Goal: Task Accomplishment & Management: Manage account settings

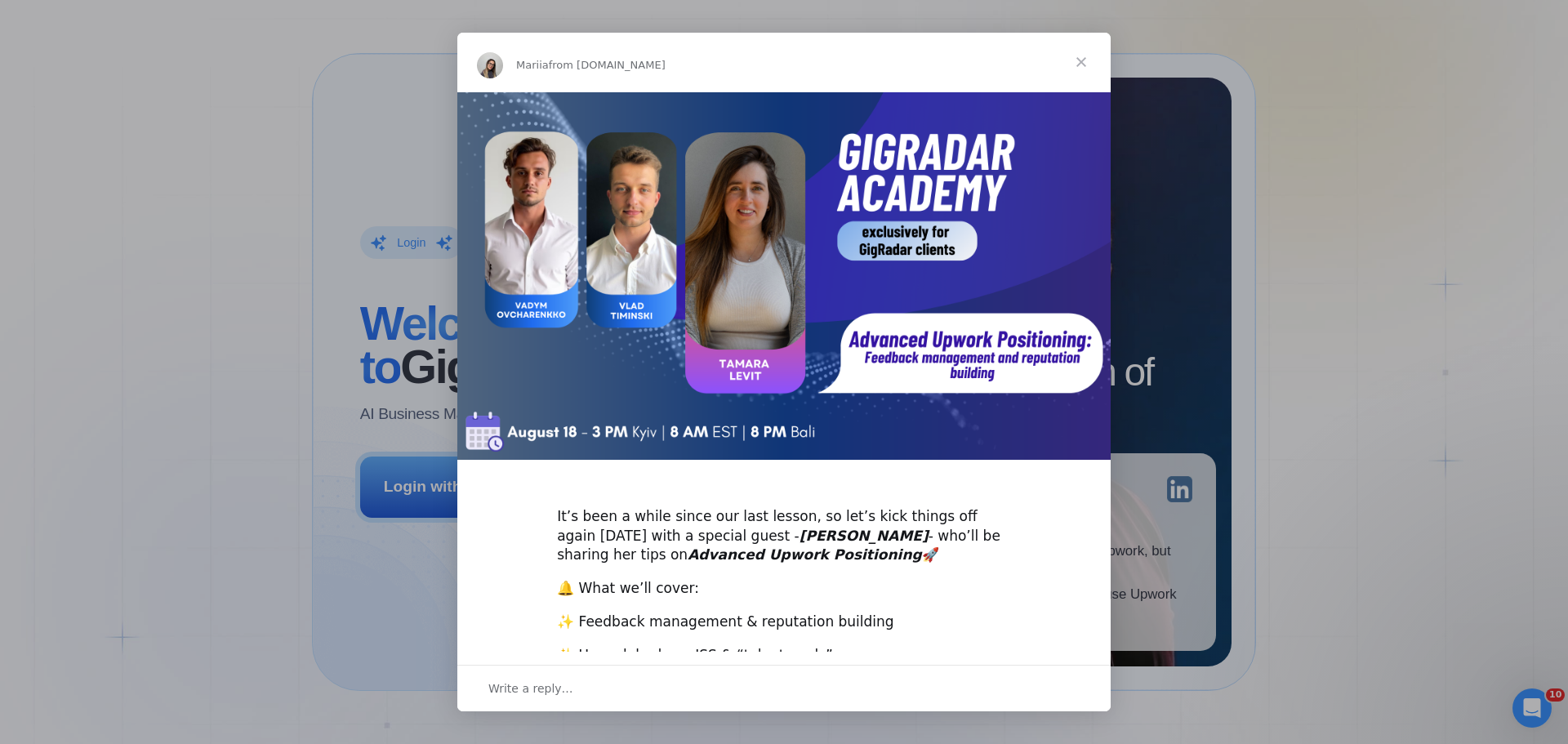
click at [1080, 64] on span "Close" at bounding box center [1081, 61] width 59 height 59
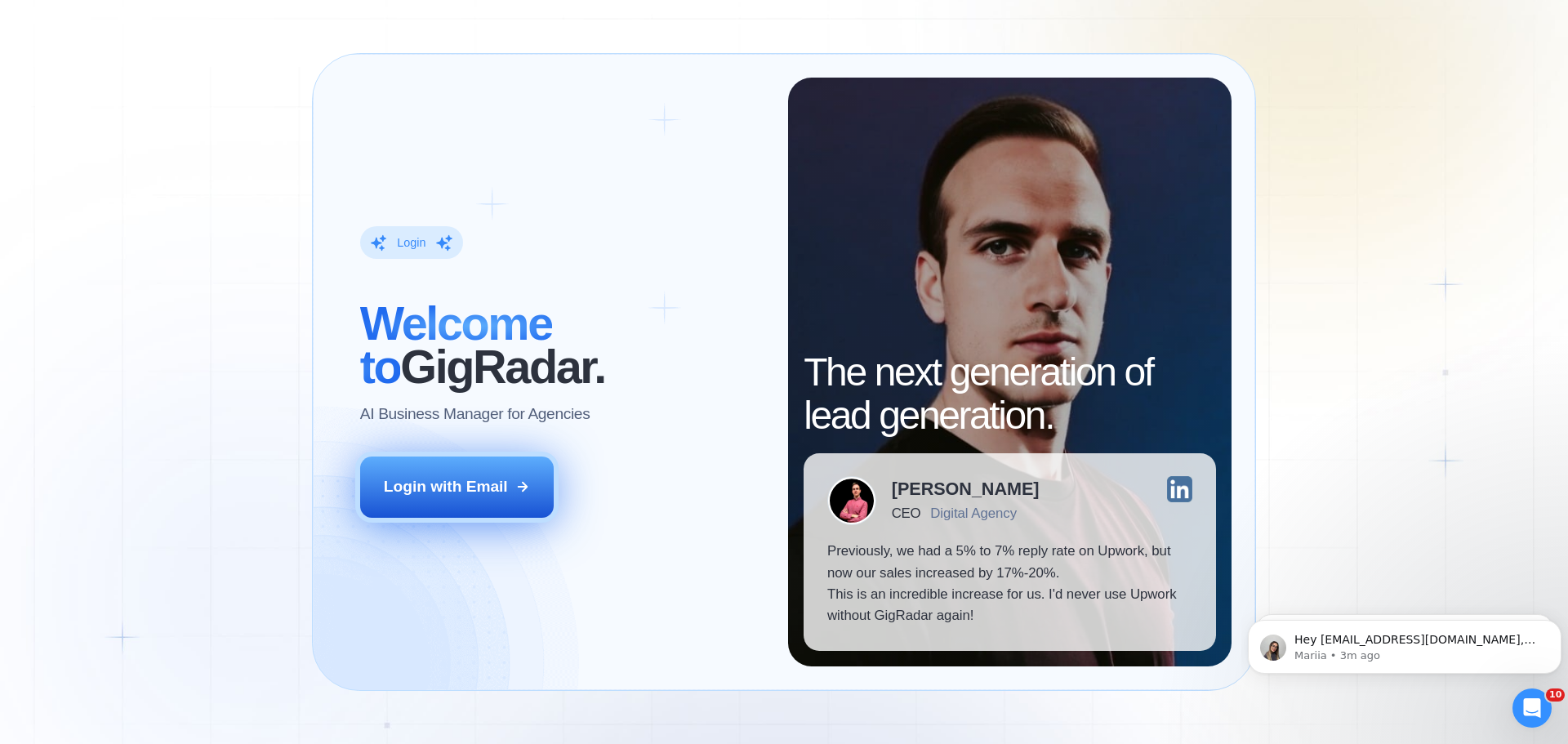
click at [517, 498] on button "Login with Email" at bounding box center [457, 486] width 194 height 60
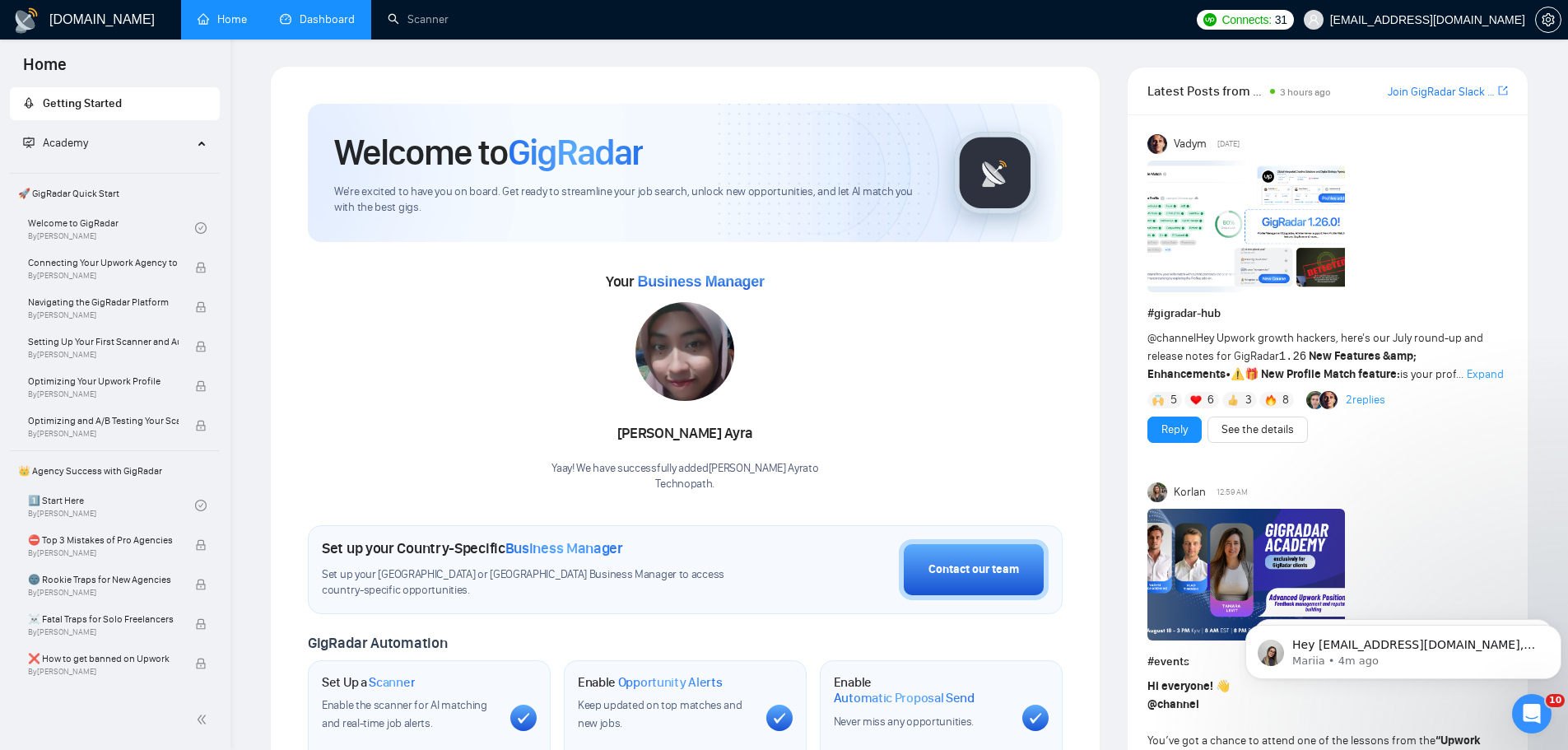
click at [299, 18] on link "Dashboard" at bounding box center [317, 19] width 75 height 14
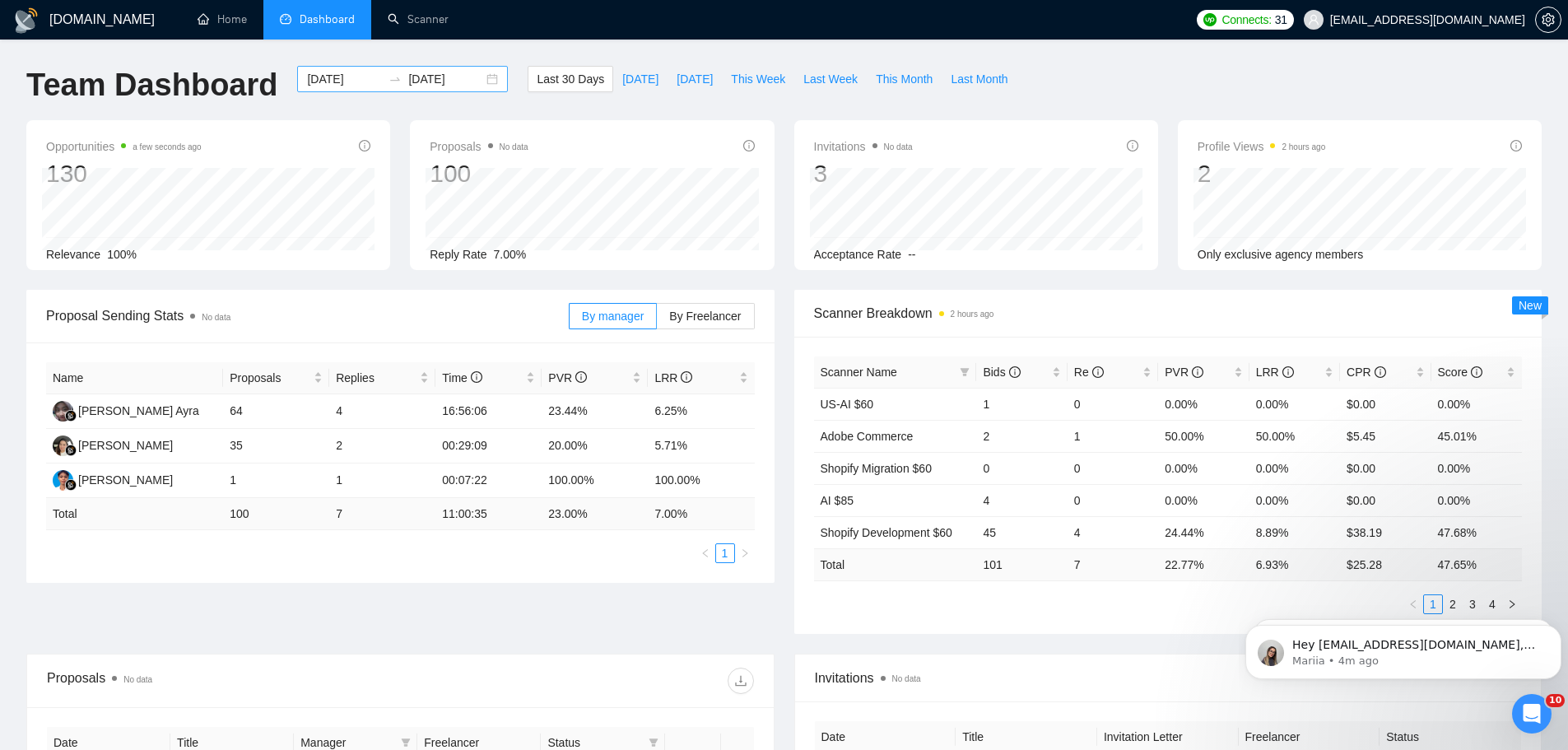
click at [481, 79] on div "[DATE] [DATE]" at bounding box center [402, 79] width 211 height 26
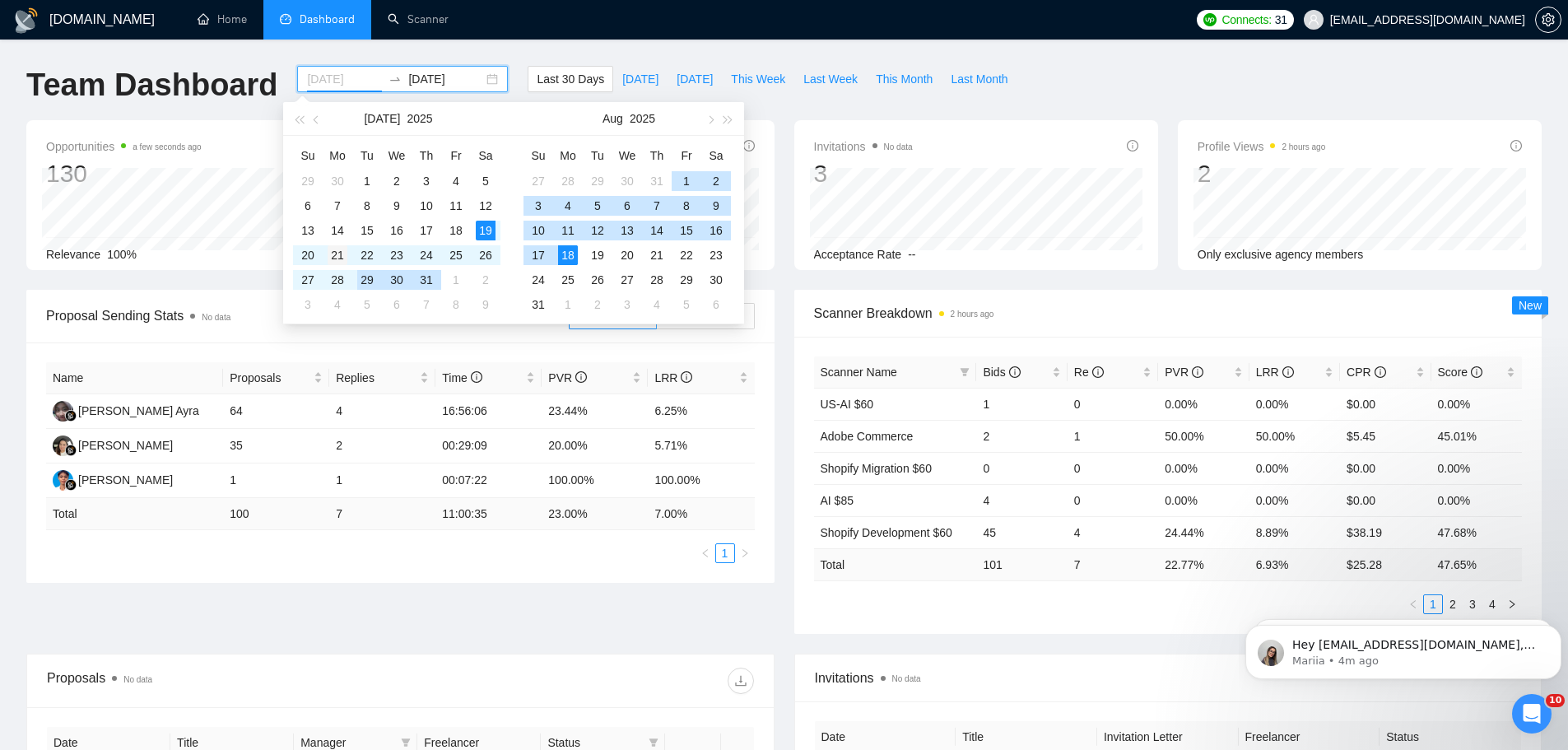
type input "[DATE]"
click at [342, 259] on div "21" at bounding box center [337, 255] width 20 height 20
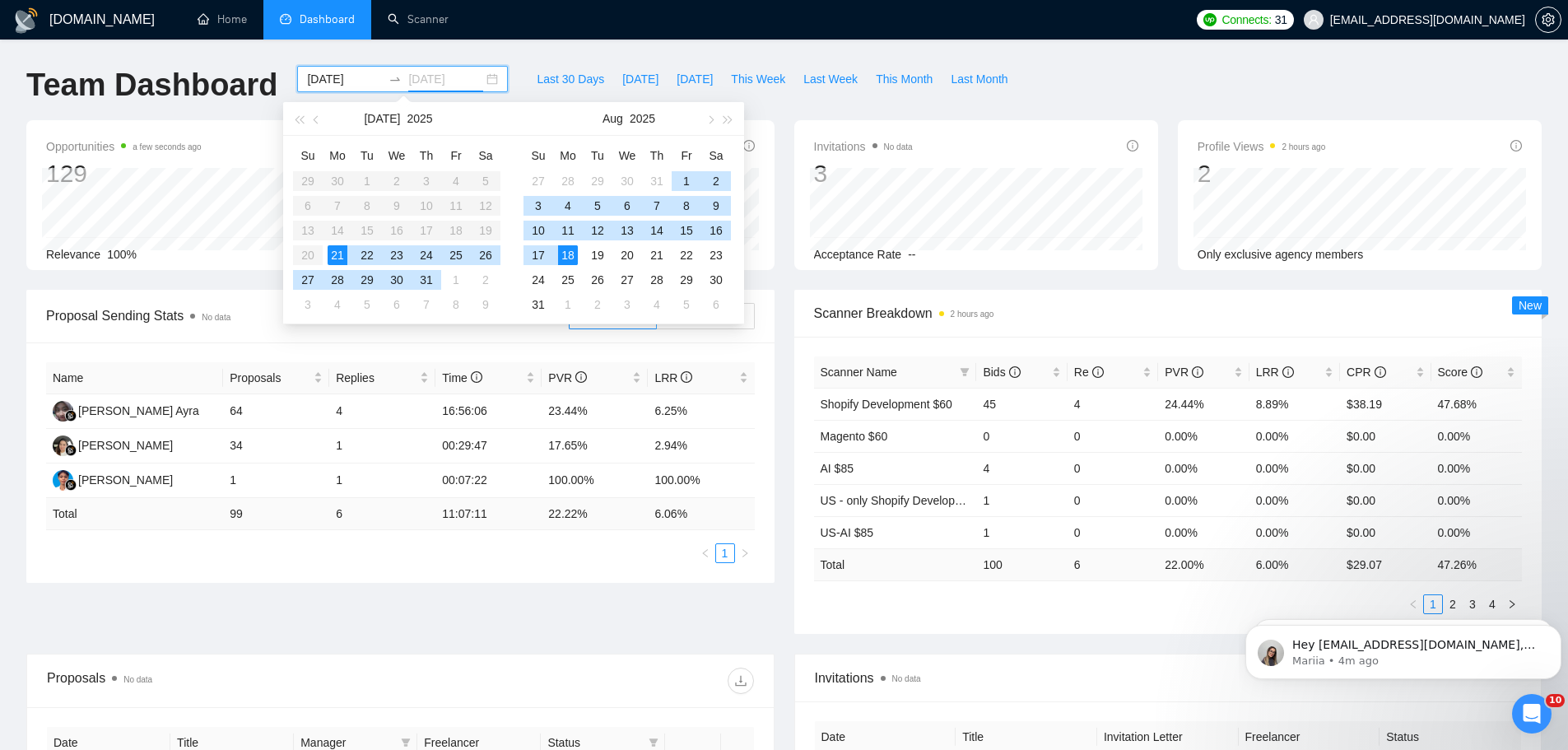
type input "[DATE]"
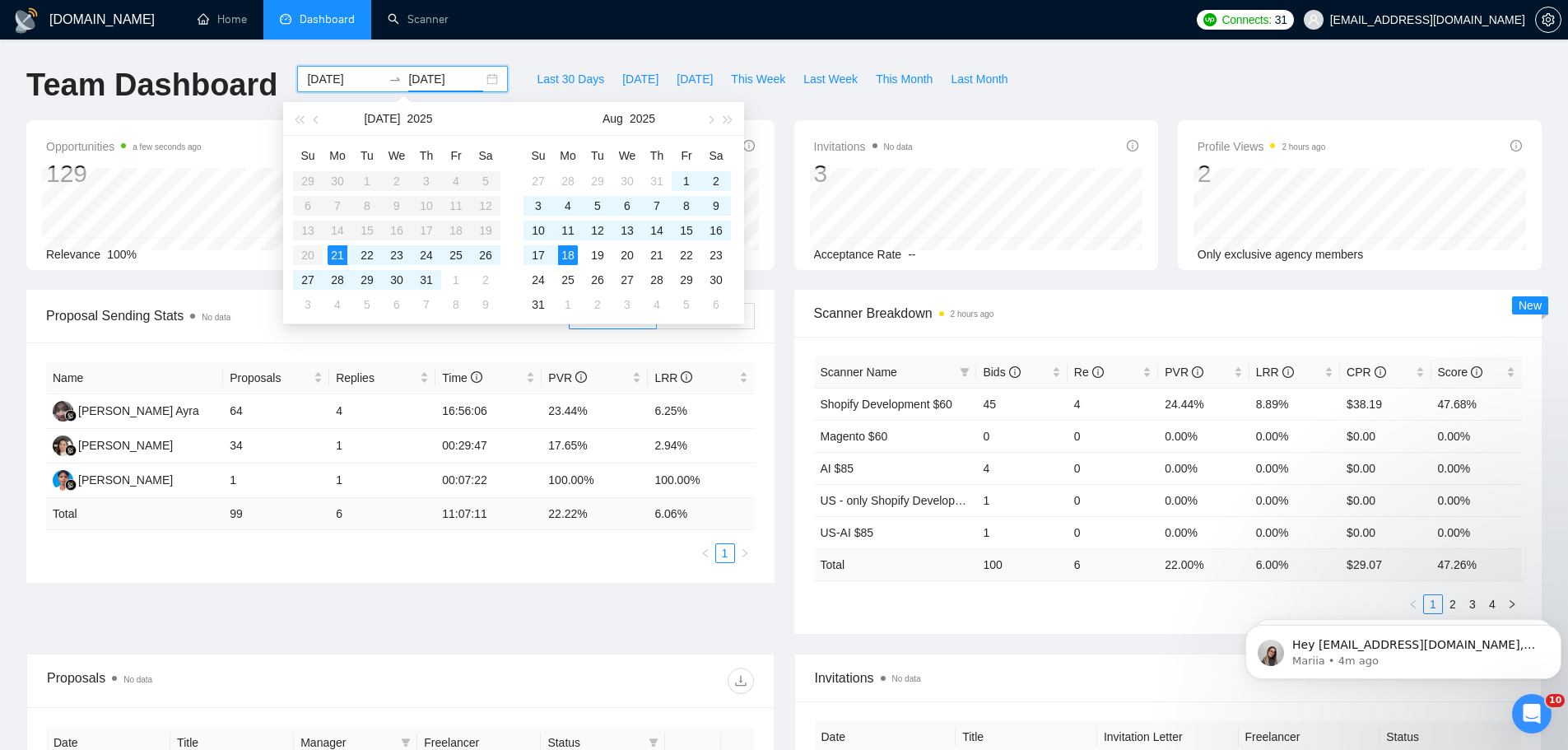
click at [696, 44] on div "[DOMAIN_NAME] Home Dashboard Scanner Connects: 31 [EMAIL_ADDRESS][DOMAIN_NAME] …" at bounding box center [784, 652] width 1568 height 1304
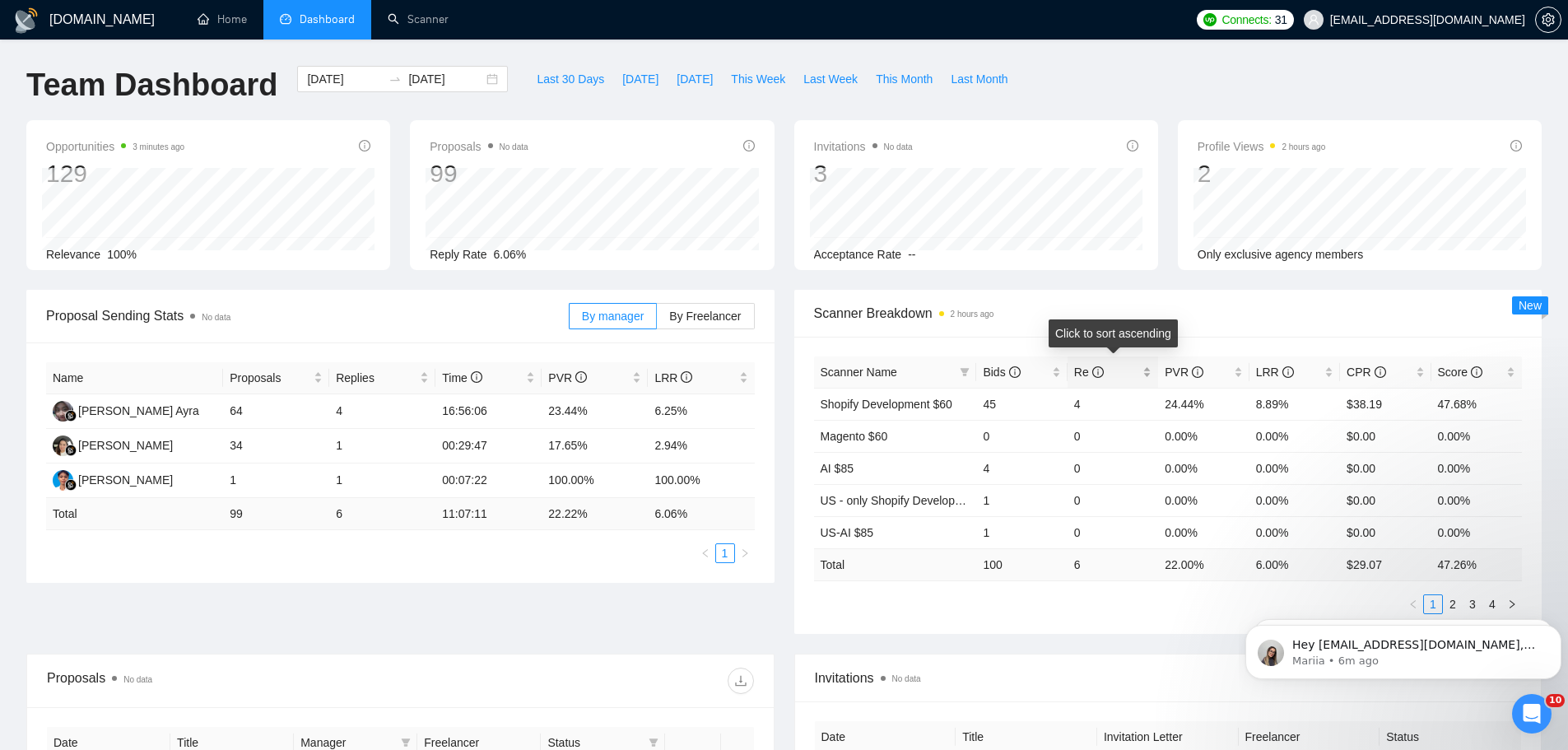
click at [1121, 379] on span "Re" at bounding box center [1106, 371] width 65 height 18
click at [1126, 376] on span "Re" at bounding box center [1106, 371] width 65 height 18
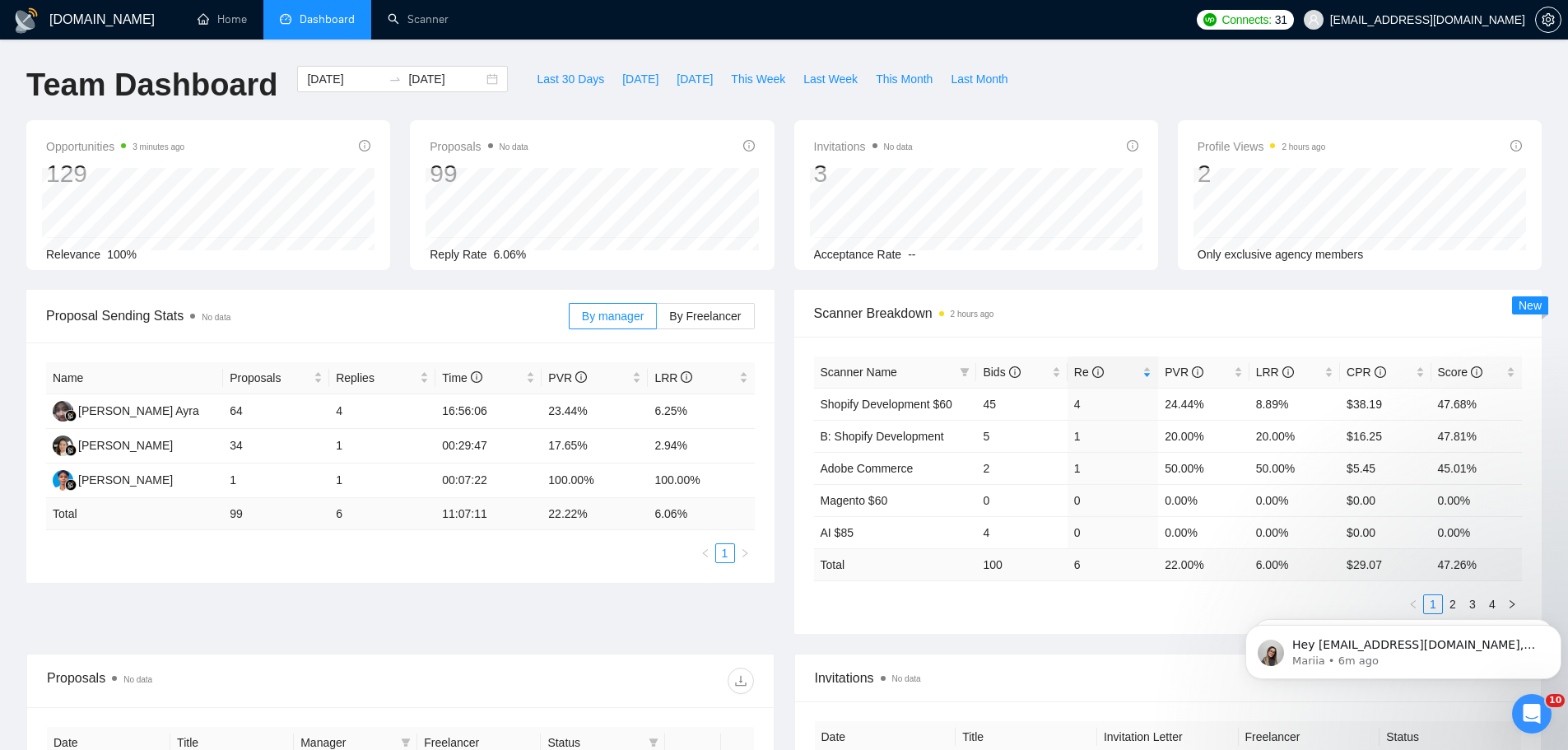
click at [1500, 605] on body "Hey [EMAIL_ADDRESS][DOMAIN_NAME], Looks like your Upwork agency Technopath ran …" at bounding box center [1403, 647] width 316 height 102
click at [1532, 703] on icon "Open Intercom Messenger" at bounding box center [1530, 711] width 27 height 27
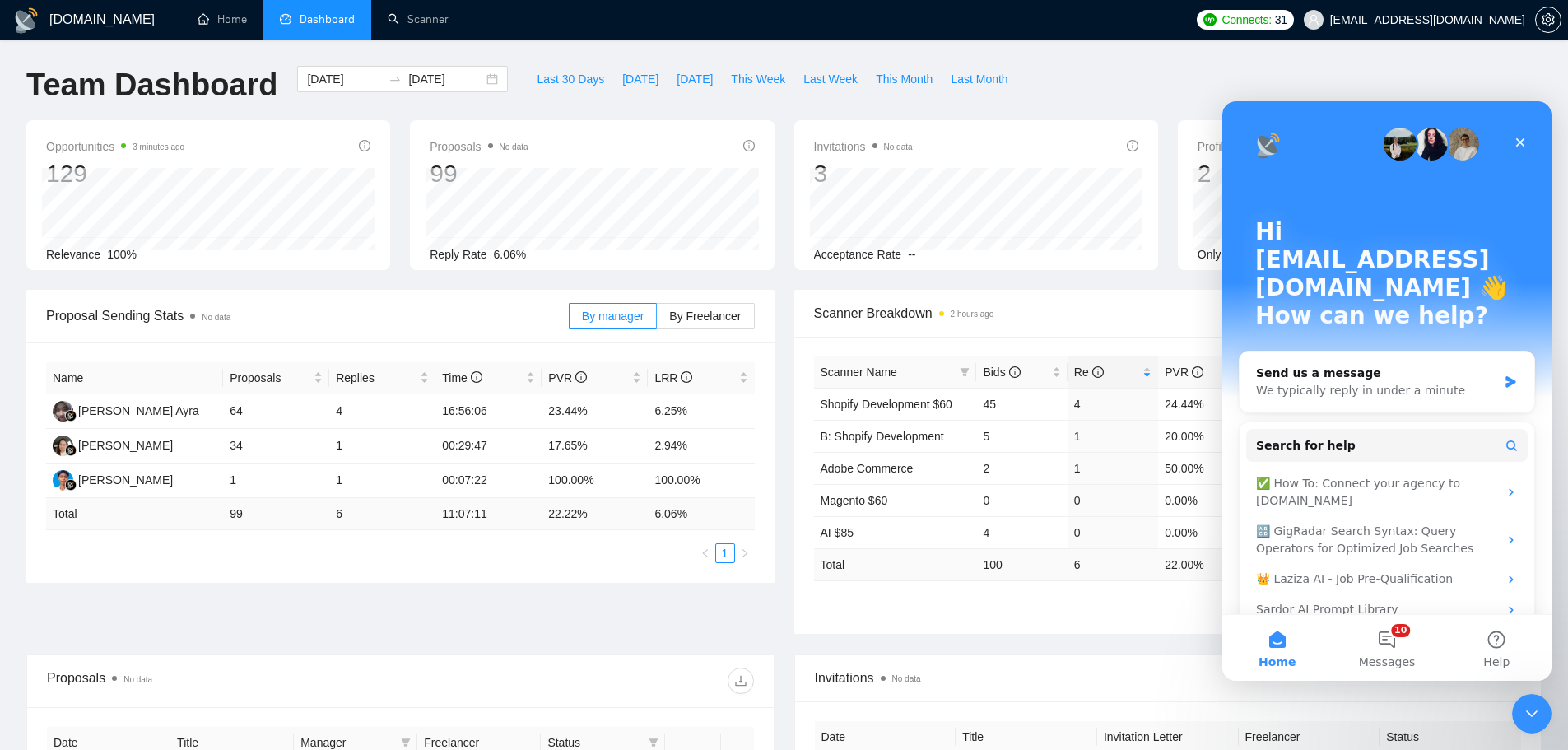
drag, startPoint x: 1438, startPoint y: 132, endPoint x: 1519, endPoint y: 177, distance: 92.7
click at [1519, 177] on div "Hi [EMAIL_ADDRESS][DOMAIN_NAME] 👋 How can we help?" at bounding box center [1387, 278] width 296 height 352
click at [1523, 133] on div "Close" at bounding box center [1520, 142] width 30 height 30
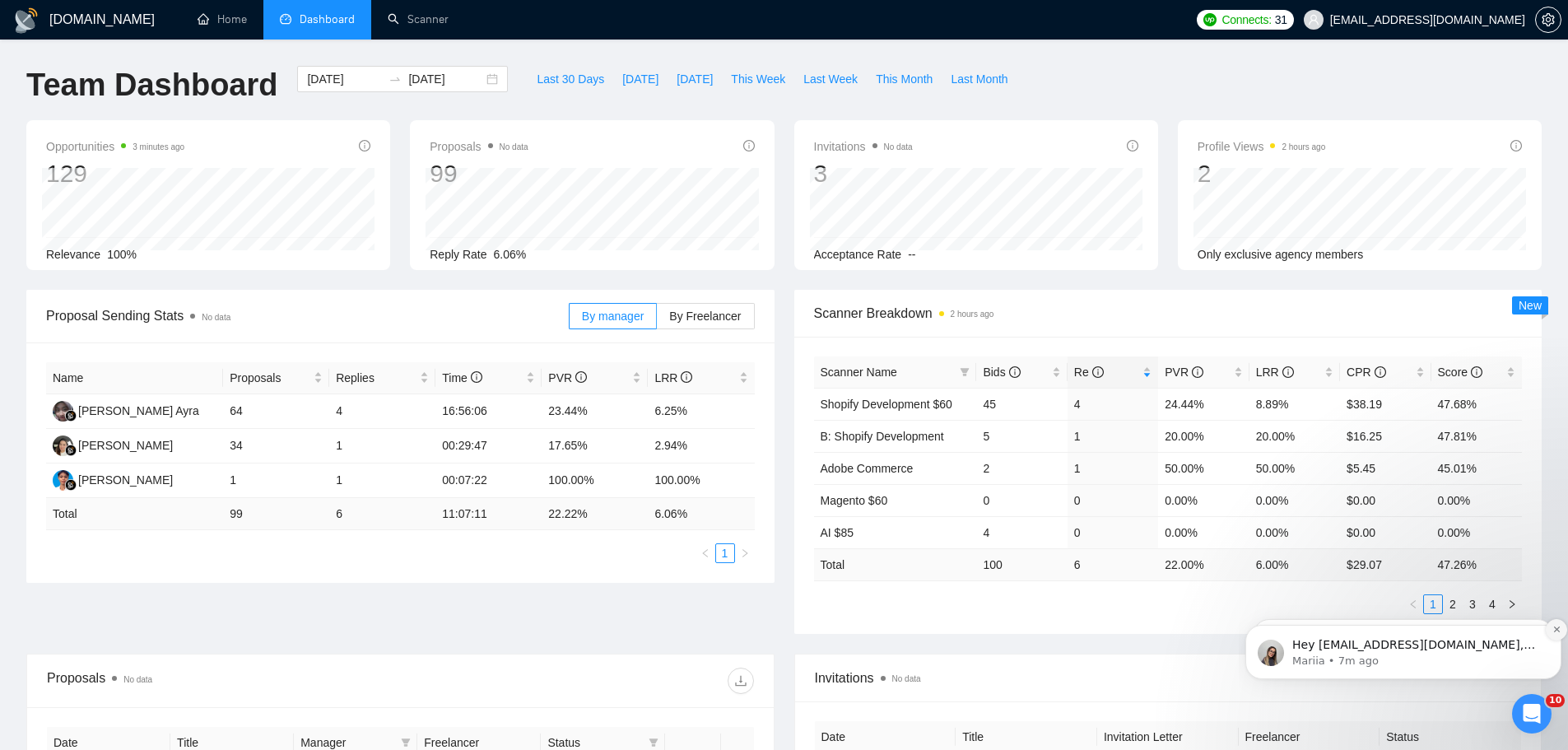
click at [1553, 635] on button "Dismiss notification" at bounding box center [1556, 629] width 22 height 22
click at [1552, 634] on icon "Dismiss notification" at bounding box center [1557, 629] width 9 height 9
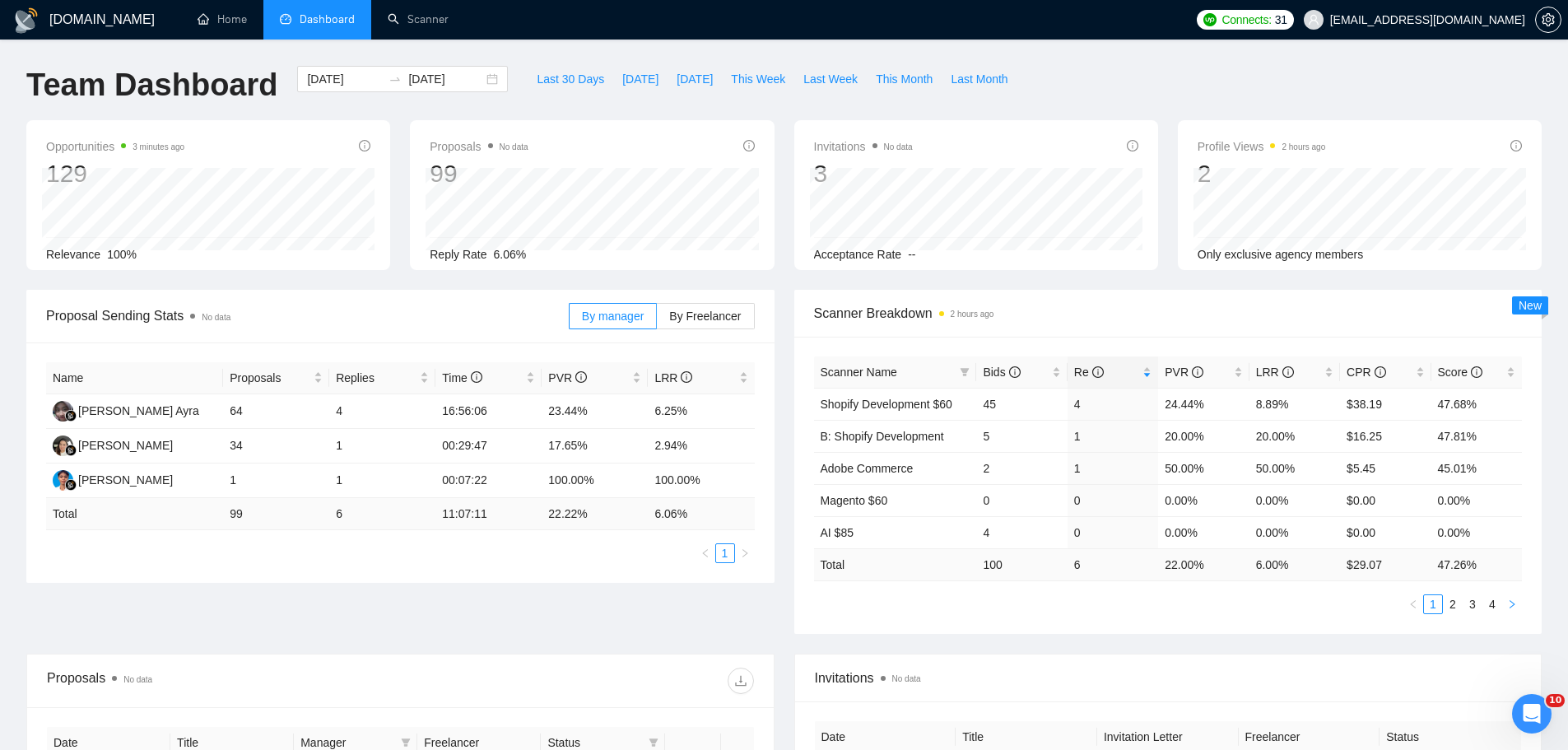
click at [1511, 599] on icon "right" at bounding box center [1512, 604] width 10 height 10
click at [1511, 602] on icon "right" at bounding box center [1512, 604] width 5 height 8
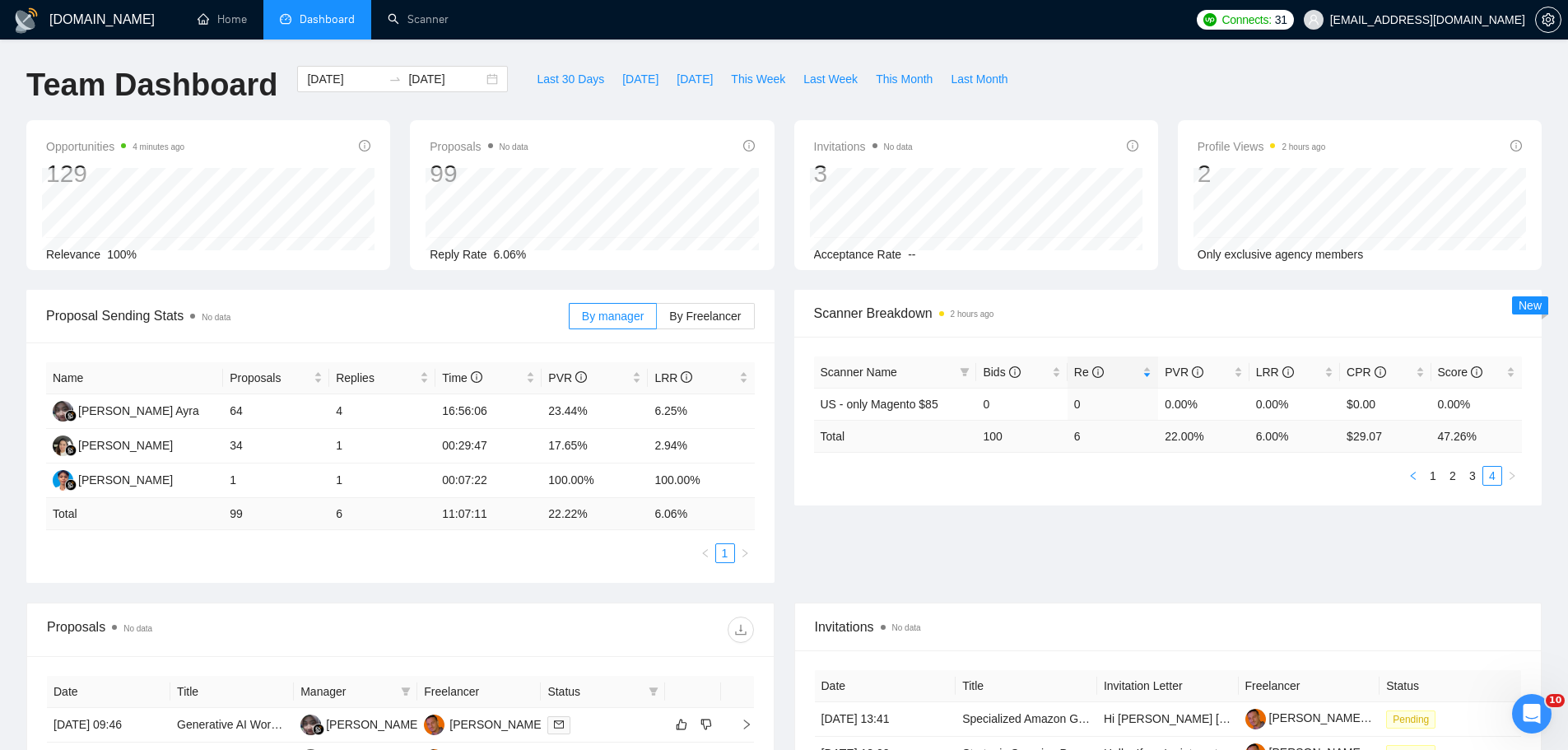
click at [1408, 469] on button "button" at bounding box center [1413, 475] width 20 height 20
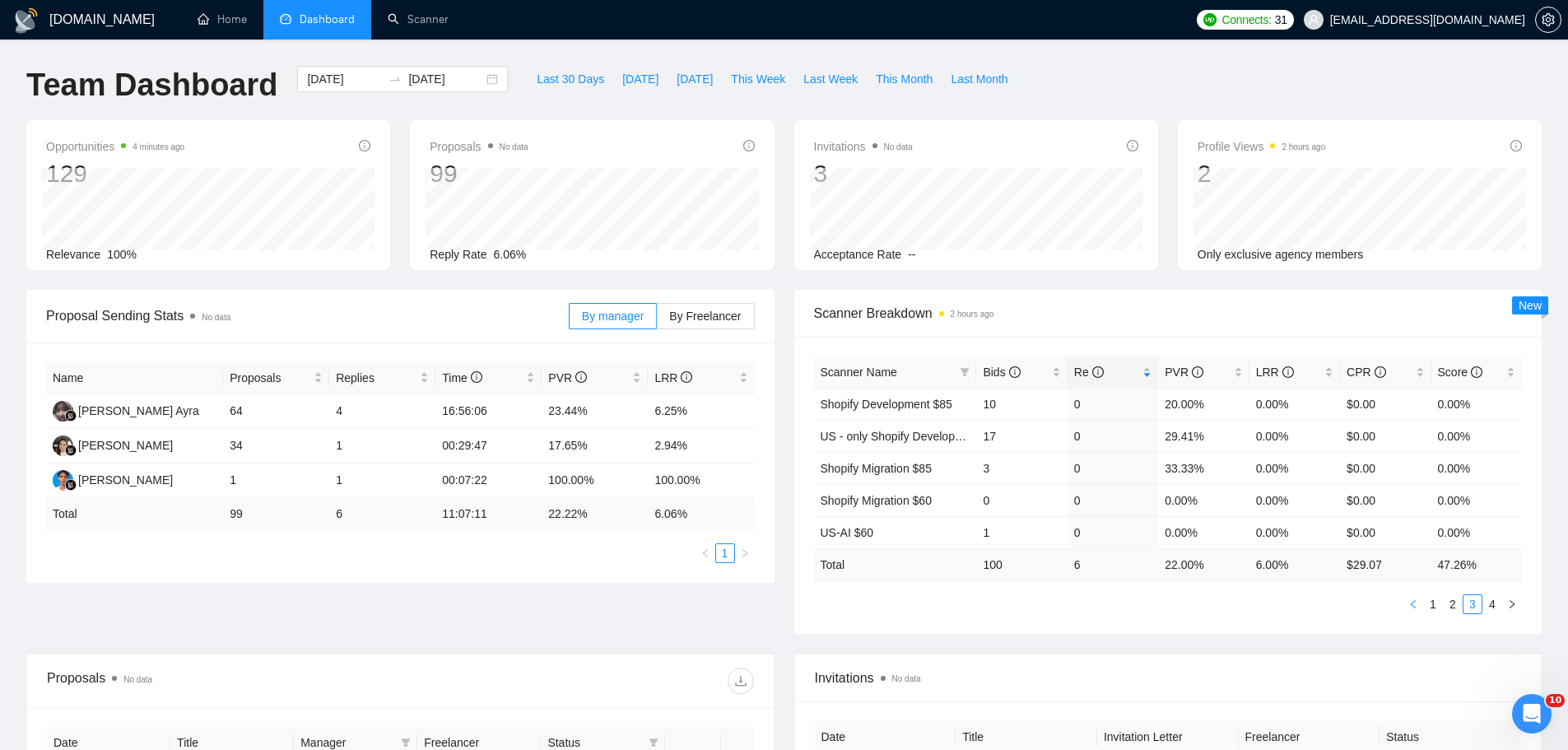
click at [1415, 608] on icon "left" at bounding box center [1412, 604] width 5 height 8
click at [1414, 608] on icon "left" at bounding box center [1412, 604] width 5 height 8
click at [475, 79] on div "[DATE] [DATE]" at bounding box center [402, 79] width 211 height 26
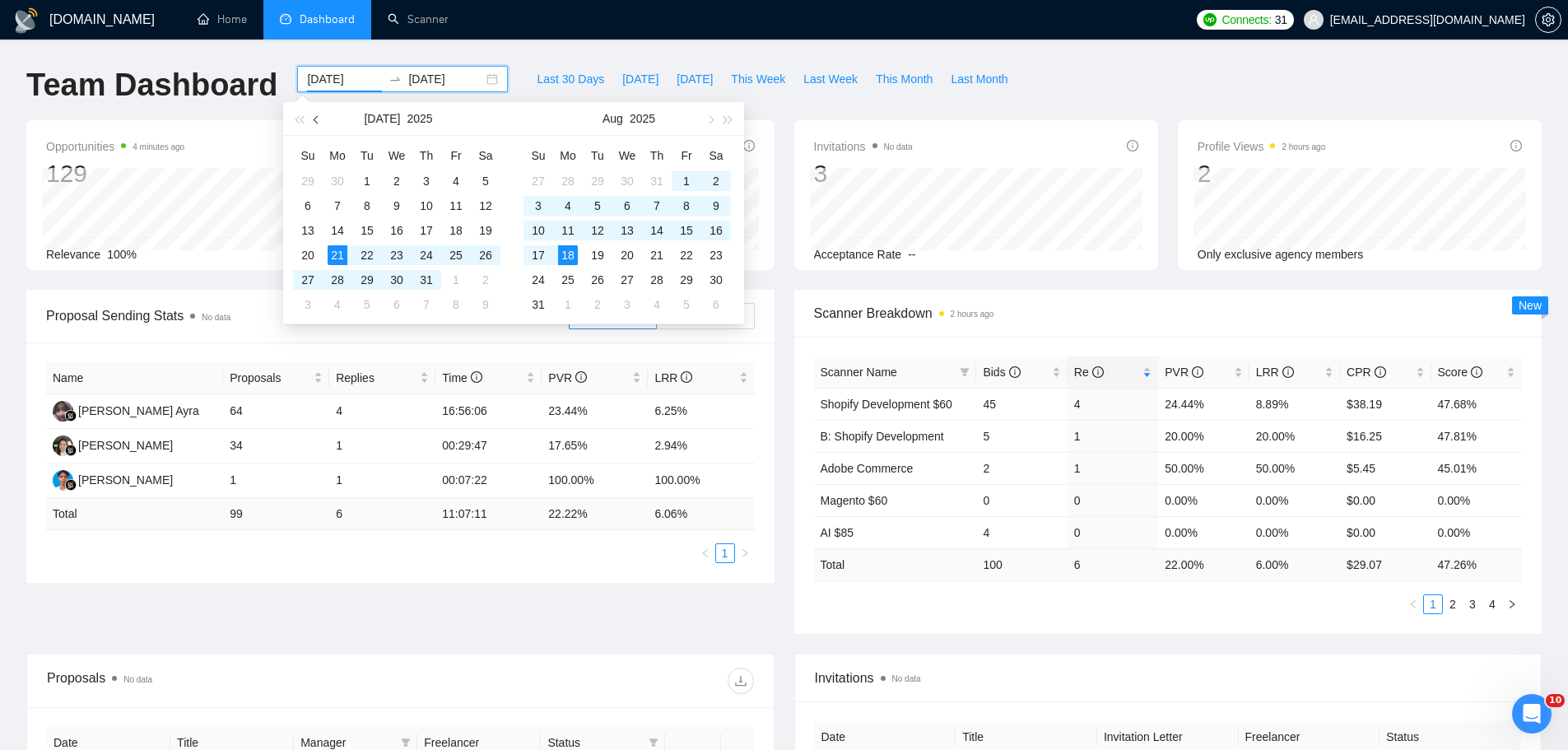
click at [315, 123] on button "button" at bounding box center [316, 118] width 18 height 33
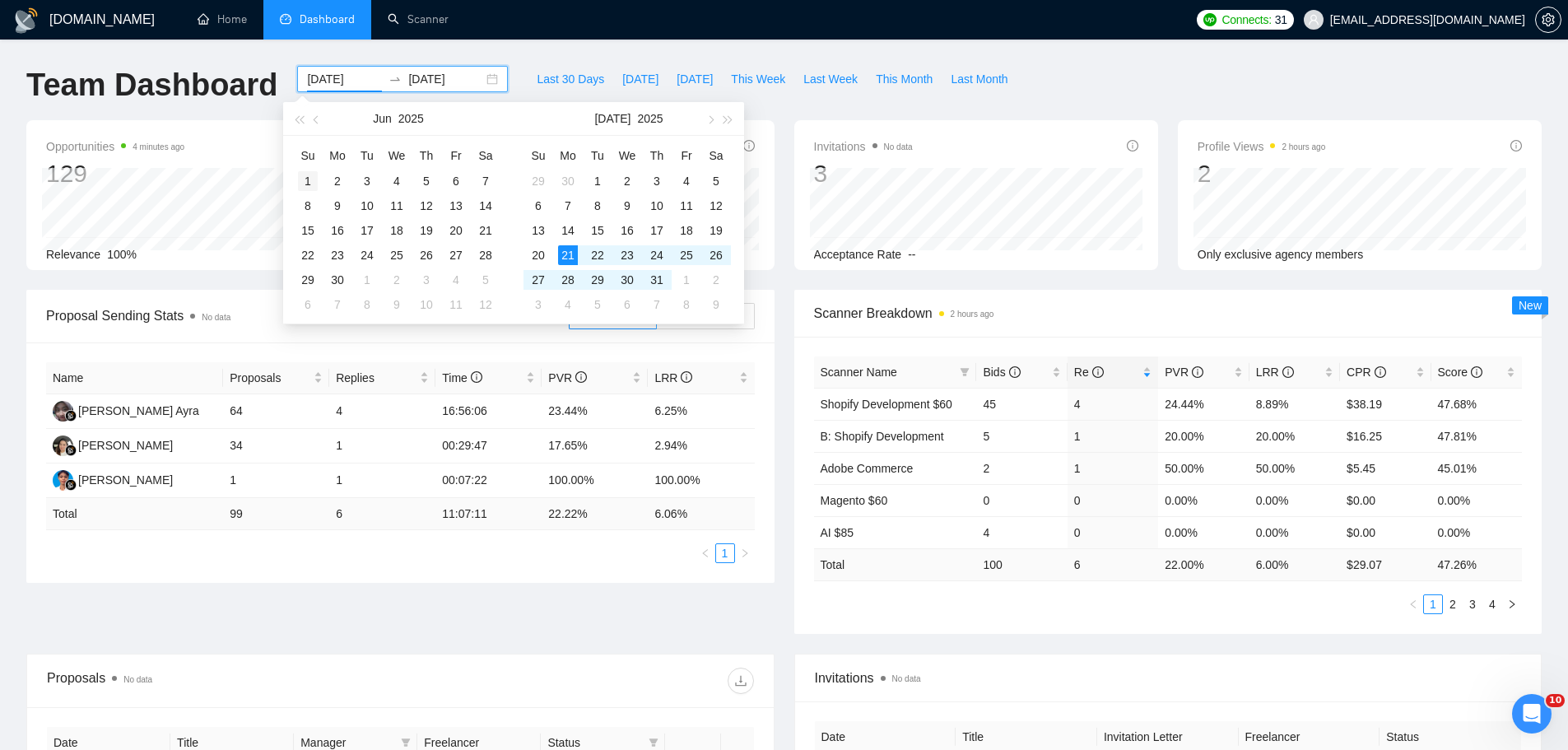
type input "[DATE]"
click at [309, 179] on div "1" at bounding box center [308, 181] width 20 height 20
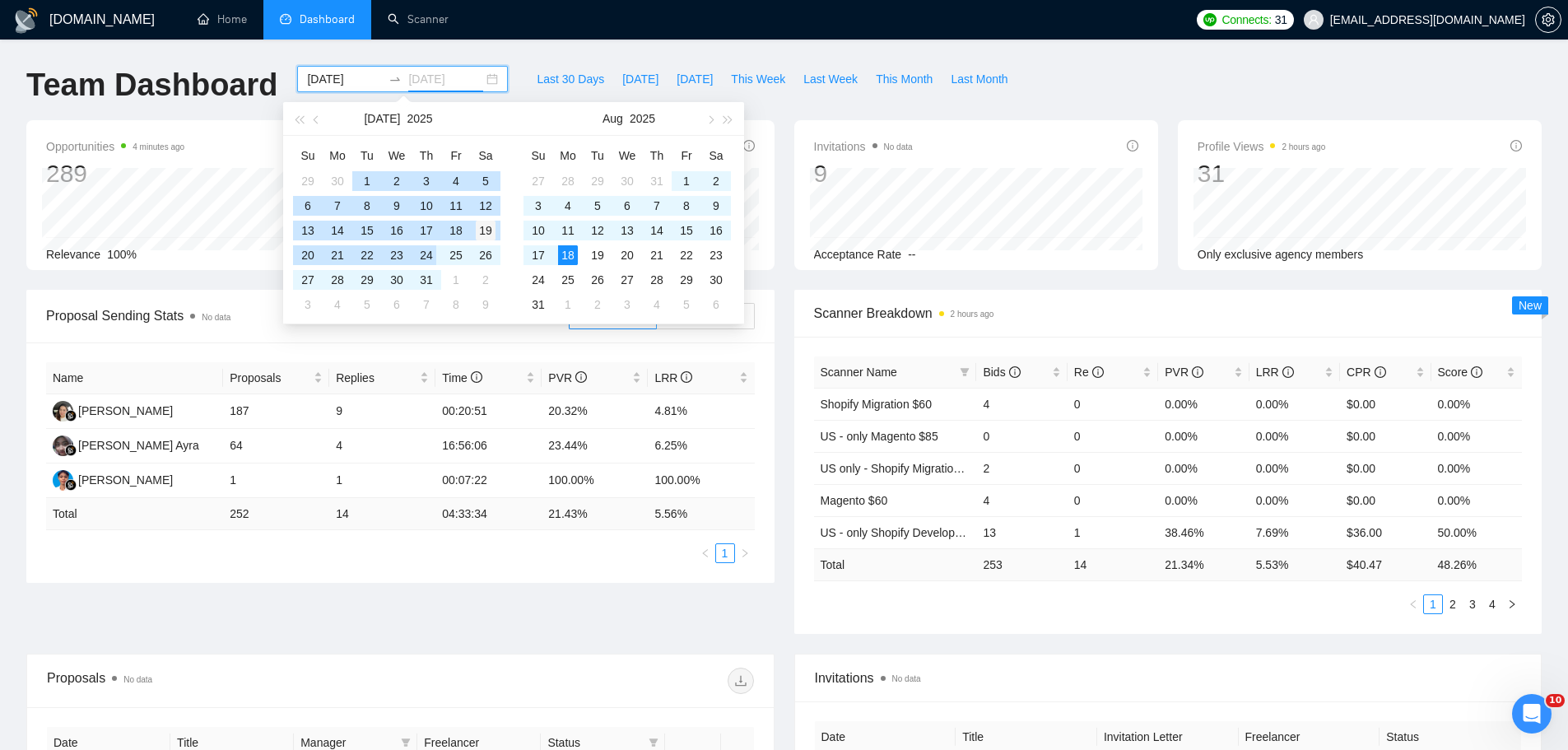
type input "[DATE]"
click at [490, 232] on div "19" at bounding box center [485, 230] width 20 height 20
